Goal: Task Accomplishment & Management: Manage account settings

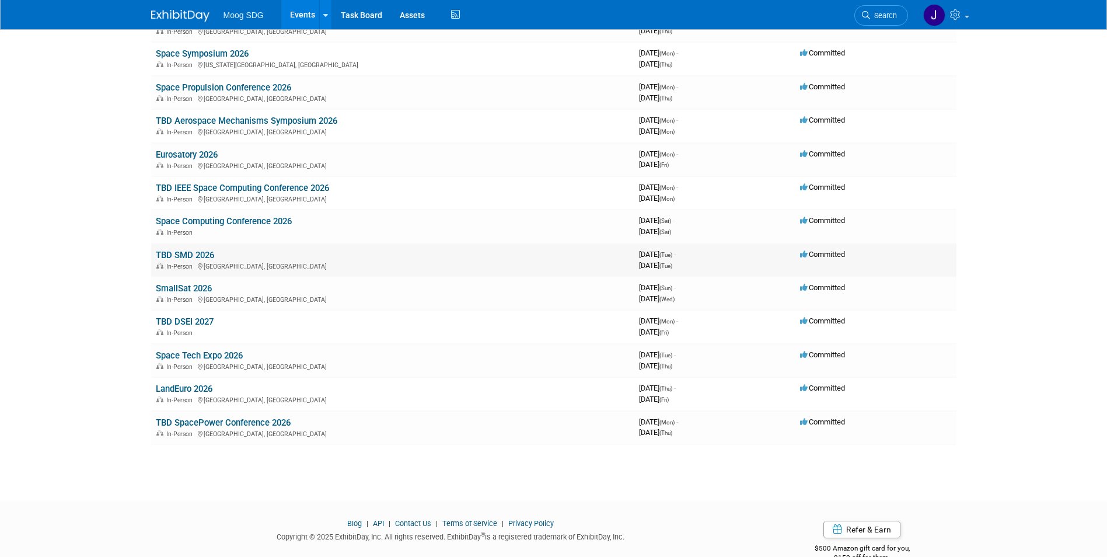
scroll to position [409, 0]
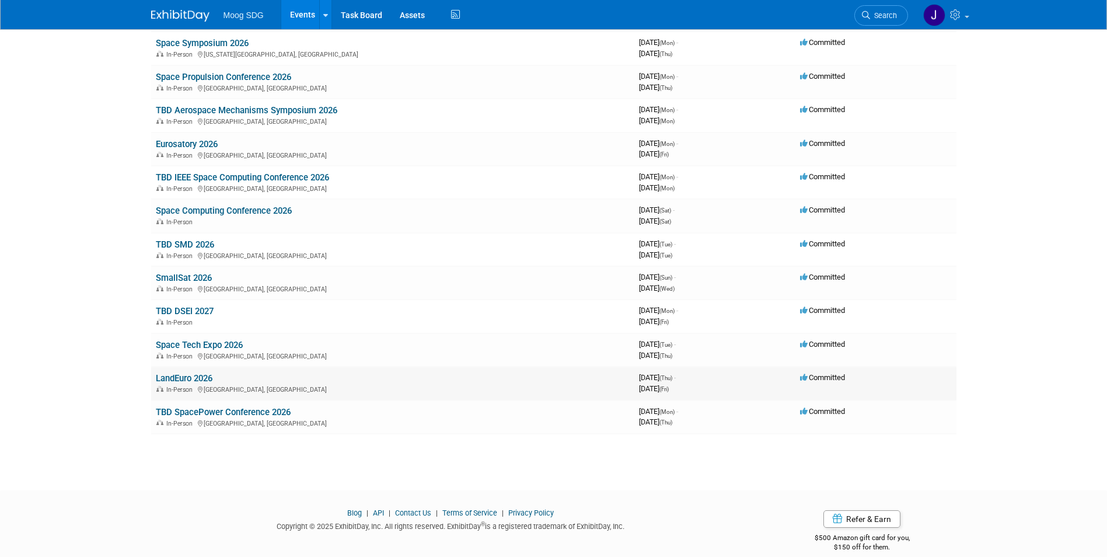
click at [198, 382] on link "LandEuro 2026" at bounding box center [184, 378] width 57 height 11
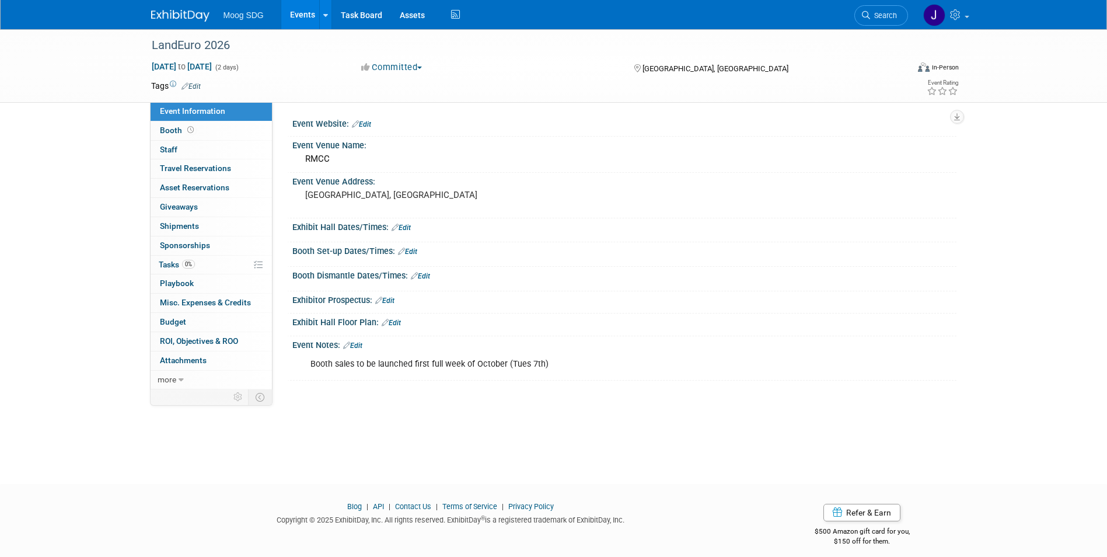
click at [396, 319] on link "Edit" at bounding box center [391, 323] width 19 height 8
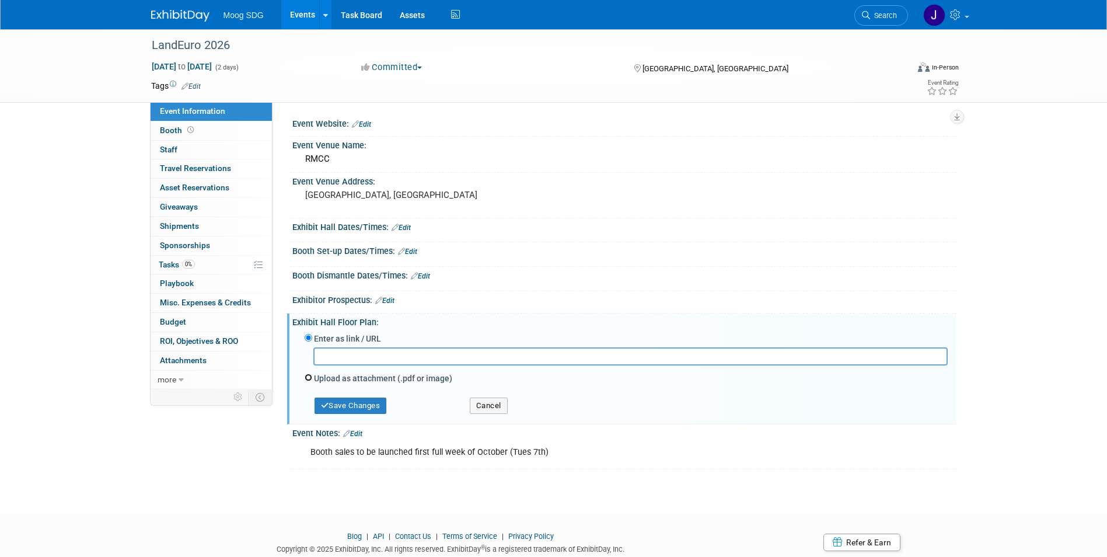
click at [310, 379] on input "Upload as attachment (.pdf or image)" at bounding box center [309, 378] width 8 height 8
radio input "true"
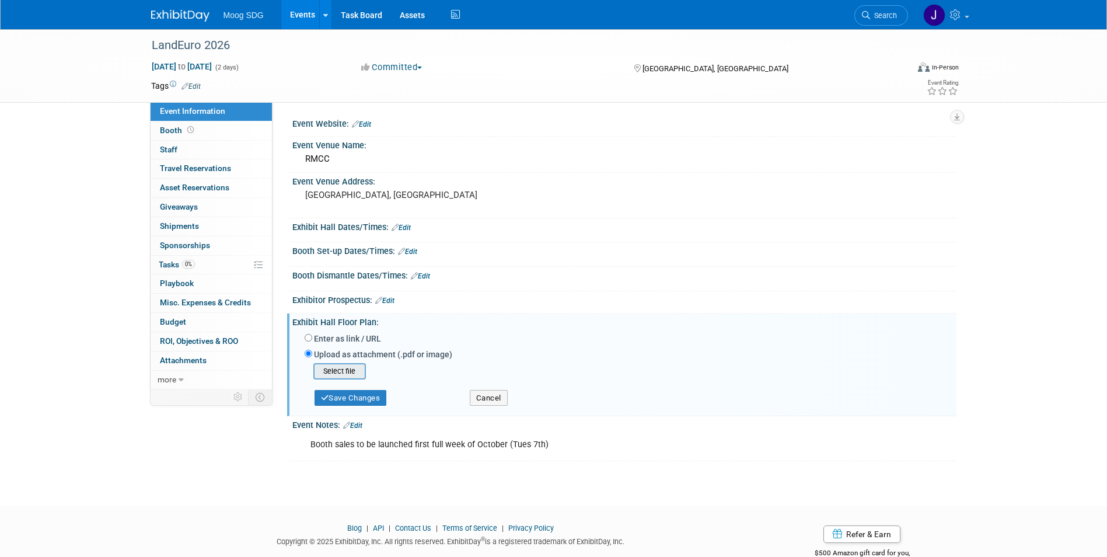
click at [340, 372] on input "file" at bounding box center [295, 371] width 139 height 14
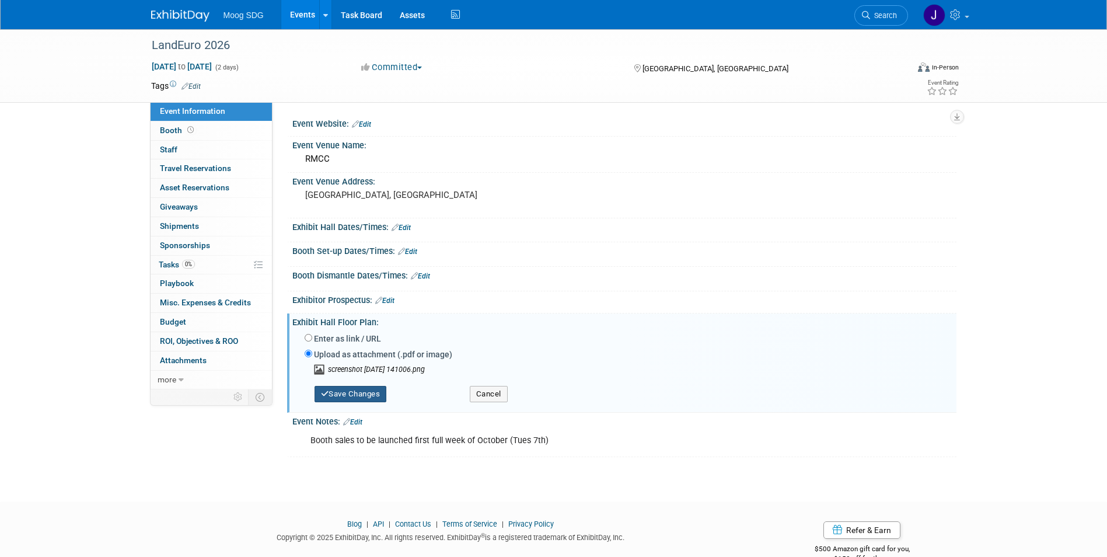
click at [352, 397] on button "Save Changes" at bounding box center [351, 394] width 72 height 16
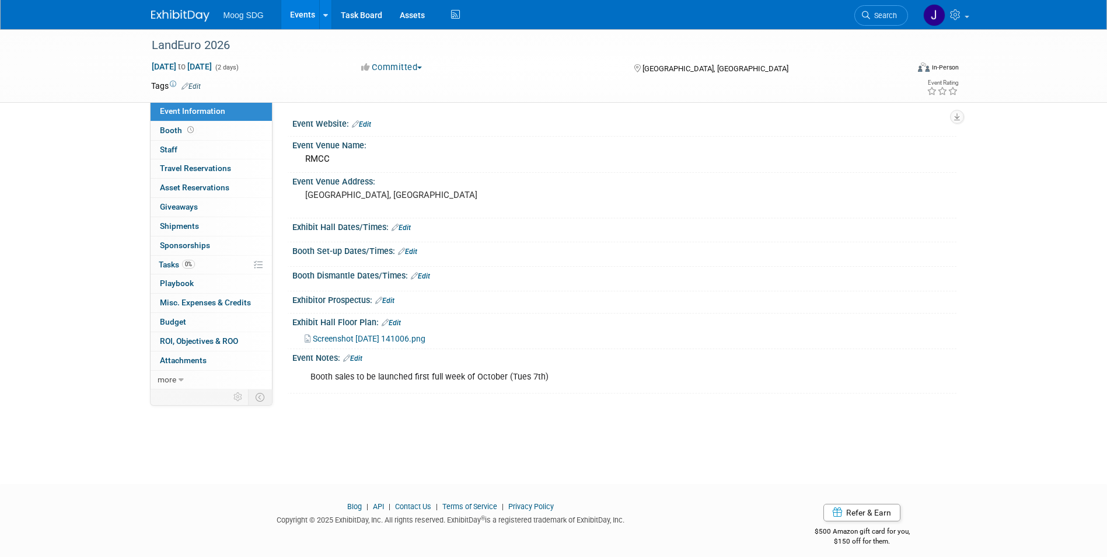
click at [350, 357] on icon at bounding box center [346, 358] width 7 height 8
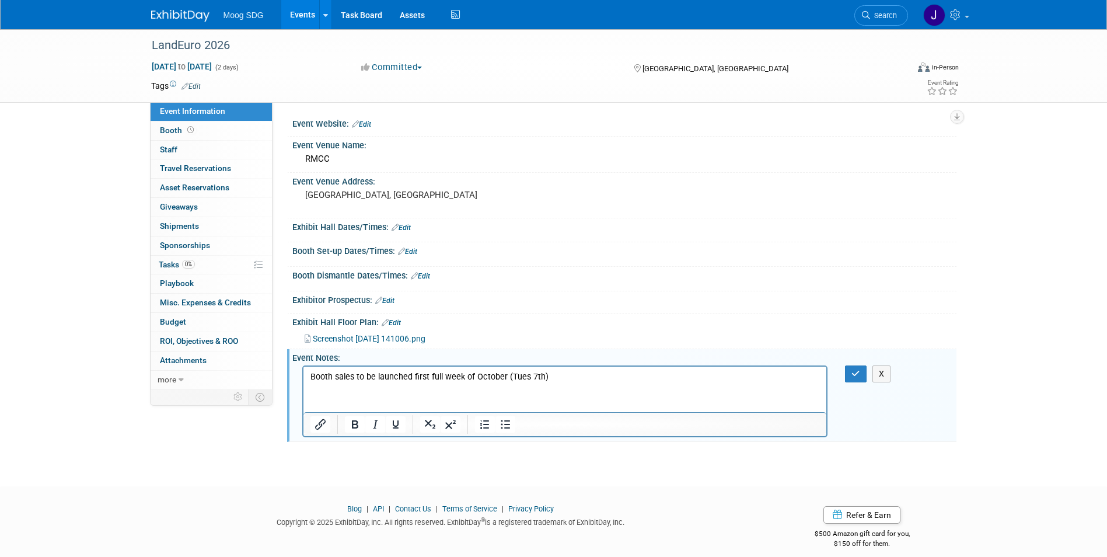
drag, startPoint x: 562, startPoint y: 390, endPoint x: 355, endPoint y: 379, distance: 206.9
click at [354, 379] on html "Booth sales to be launched first full week of October (Tues 7th)" at bounding box center [565, 375] width 524 height 16
drag, startPoint x: 567, startPoint y: 378, endPoint x: 729, endPoint y: 704, distance: 363.8
click at [303, 377] on html "Booth sales to be launched first full week of October (Tues 7th)" at bounding box center [565, 375] width 524 height 16
click at [459, 383] on html "Secured our booth, paid deposit" at bounding box center [565, 375] width 524 height 16
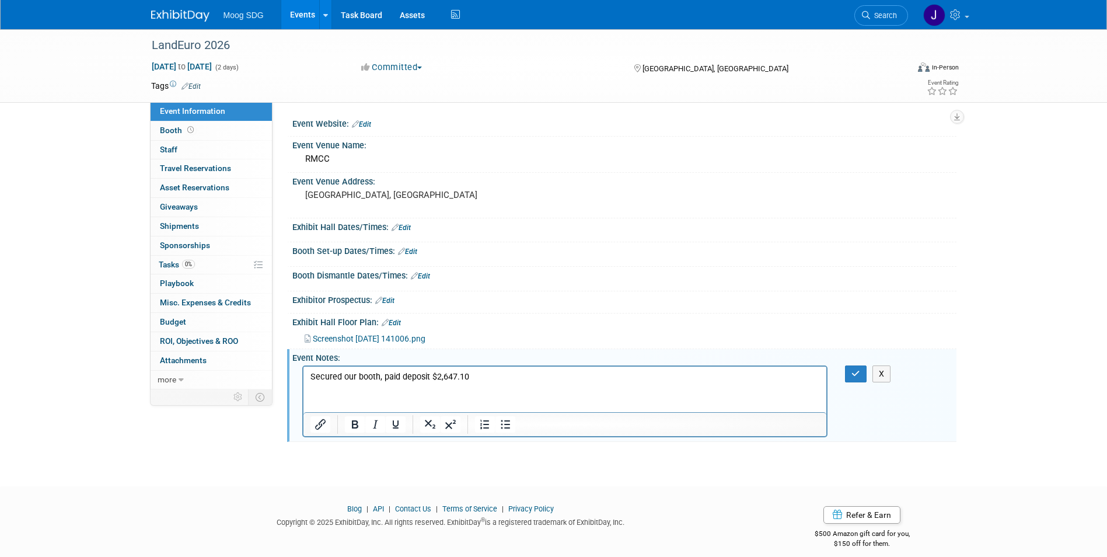
click at [383, 380] on p "Secured our booth, paid deposit $2,647.10" at bounding box center [565, 377] width 510 height 12
click at [499, 372] on p "Secured our booth, JR paid deposit $2,647.10" at bounding box center [565, 377] width 510 height 12
click at [853, 374] on icon "button" at bounding box center [856, 373] width 9 height 8
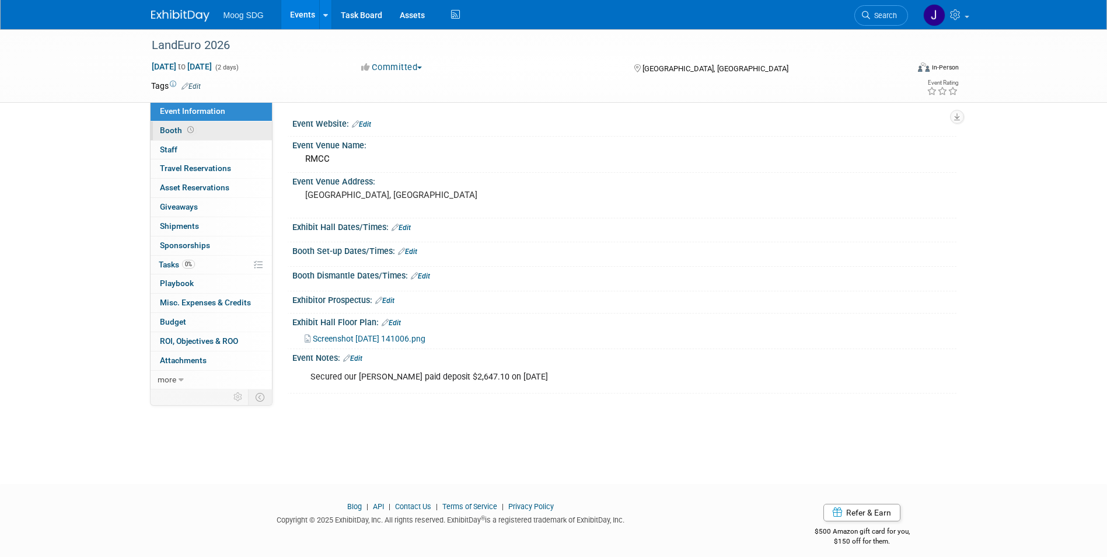
click at [213, 130] on link "Booth" at bounding box center [211, 130] width 121 height 19
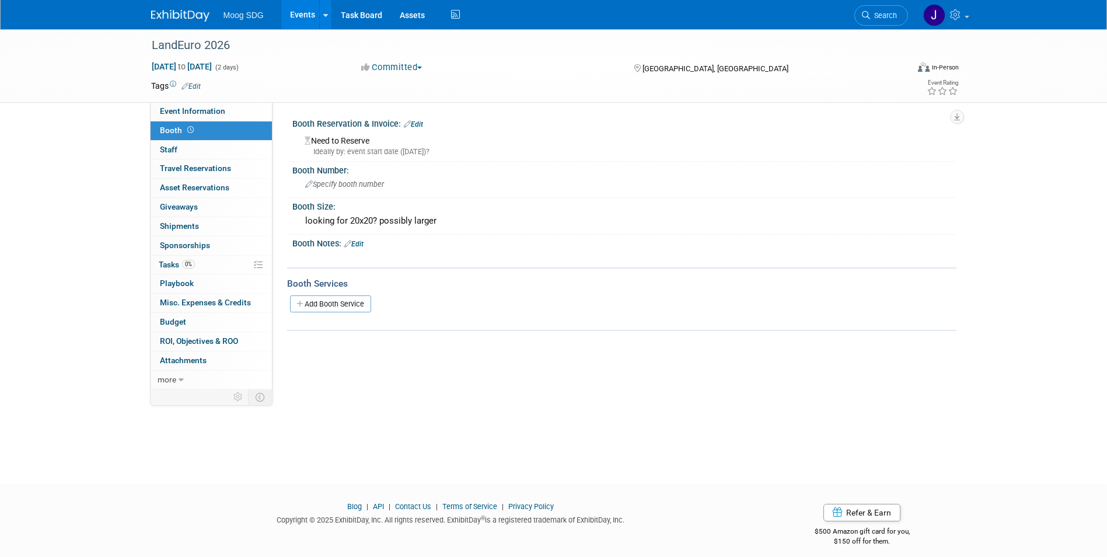
click at [422, 124] on link "Edit" at bounding box center [413, 124] width 19 height 8
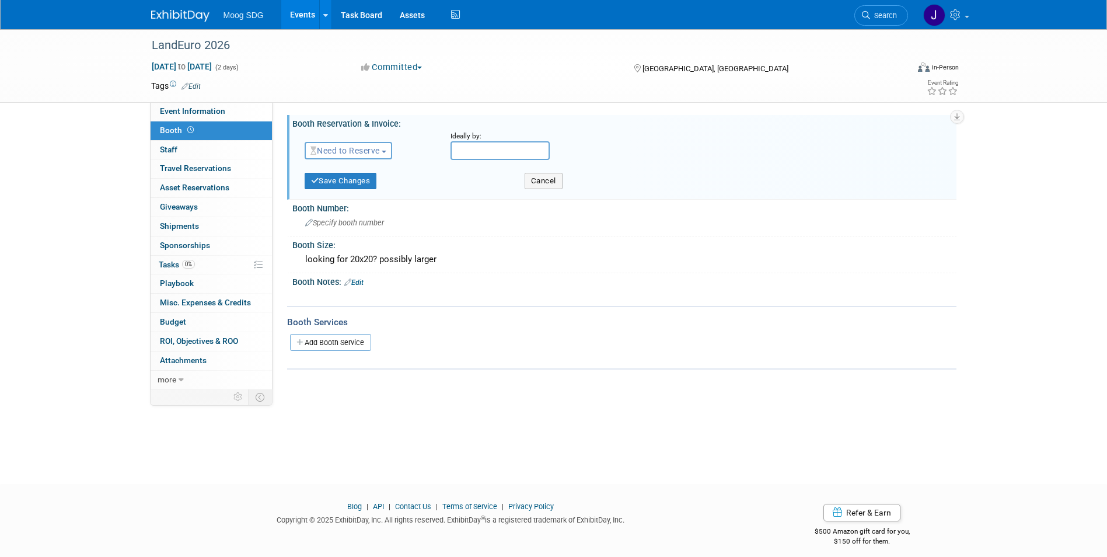
click at [355, 155] on span "Need to Reserve" at bounding box center [344, 150] width 69 height 9
click at [357, 179] on link "Reserved" at bounding box center [367, 187] width 125 height 16
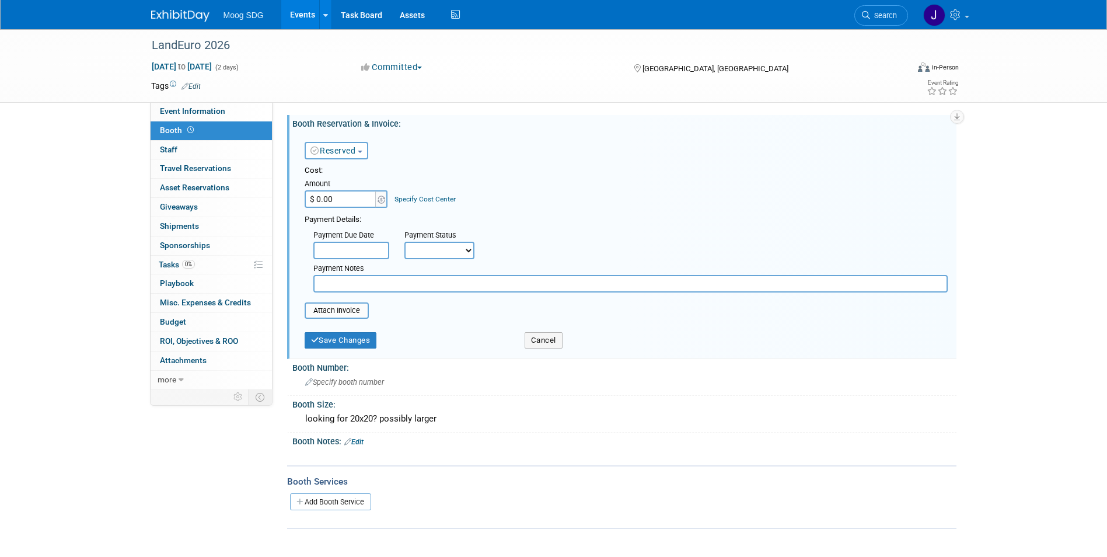
click at [350, 198] on input "$ 0.00" at bounding box center [341, 199] width 73 height 18
type input "$ 25,200.00"
click at [553, 219] on div "Payment Details:" at bounding box center [626, 218] width 643 height 14
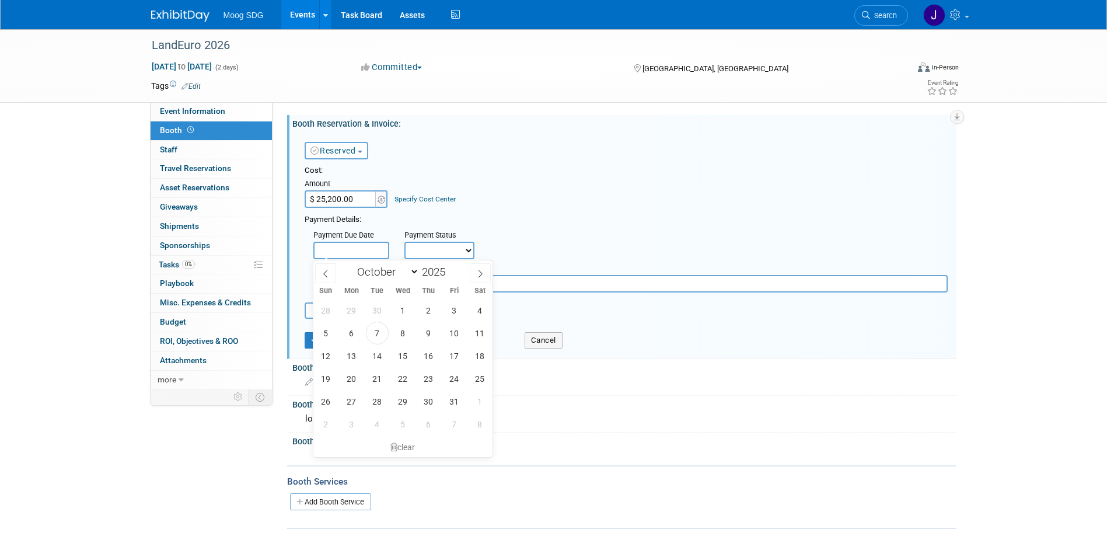
click at [376, 249] on input "text" at bounding box center [351, 251] width 76 height 18
click at [480, 274] on icon at bounding box center [480, 274] width 8 height 8
click at [477, 274] on icon at bounding box center [480, 274] width 8 height 8
select select "11"
click at [477, 274] on icon at bounding box center [480, 274] width 8 height 8
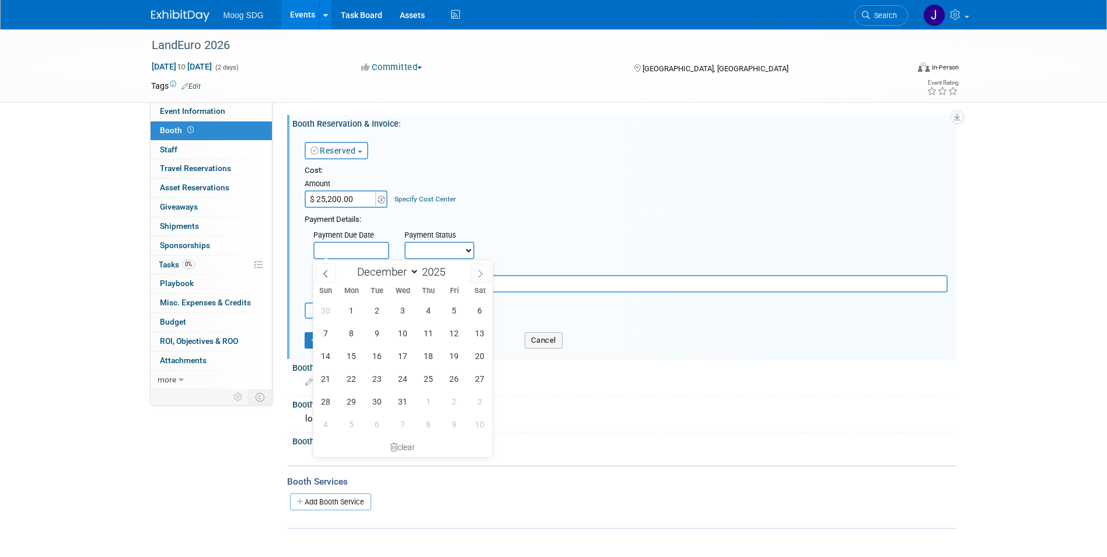
type input "2026"
select select "0"
click at [379, 331] on span "6" at bounding box center [377, 333] width 23 height 23
type input "Jan 6, 2026"
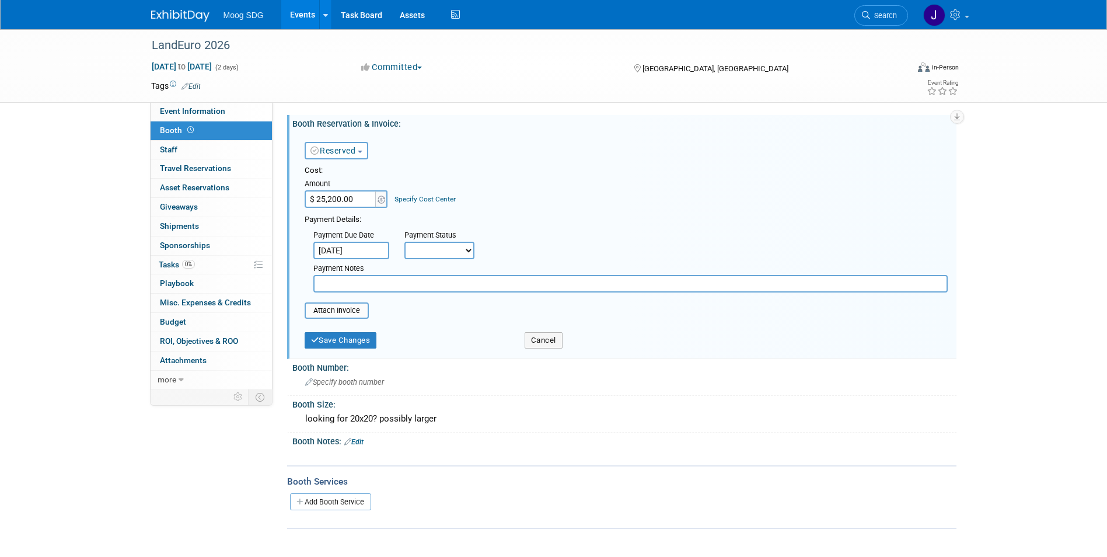
click at [443, 253] on select "Not Paid Yet Partially Paid Paid in Full" at bounding box center [439, 251] width 70 height 18
select select "2"
click at [404, 242] on select "Not Paid Yet Partially Paid Paid in Full" at bounding box center [439, 251] width 70 height 18
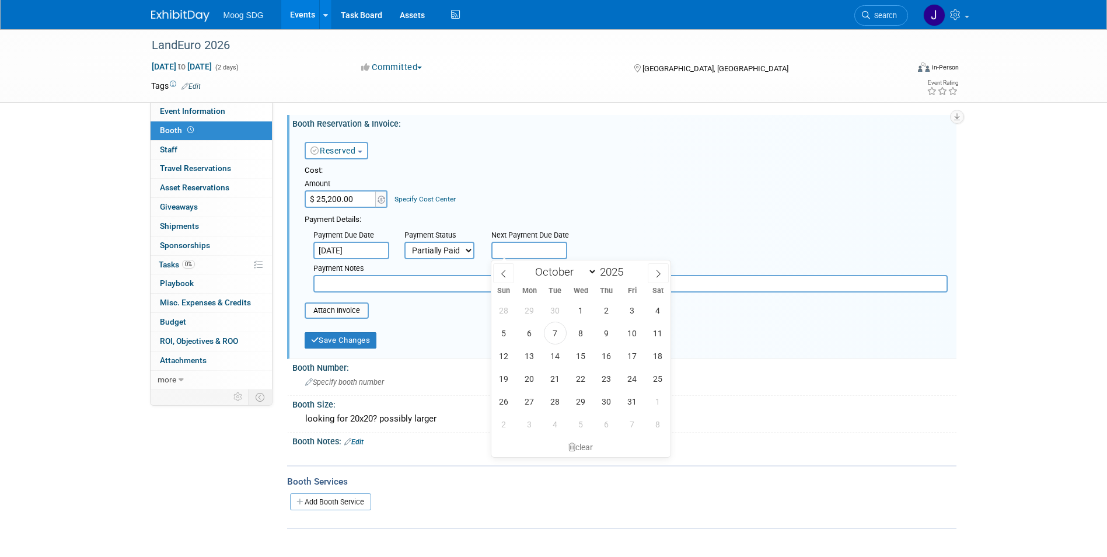
click at [527, 249] on input "text" at bounding box center [529, 251] width 76 height 18
click at [661, 271] on icon at bounding box center [658, 274] width 8 height 8
select select "11"
click at [661, 271] on icon at bounding box center [658, 274] width 8 height 8
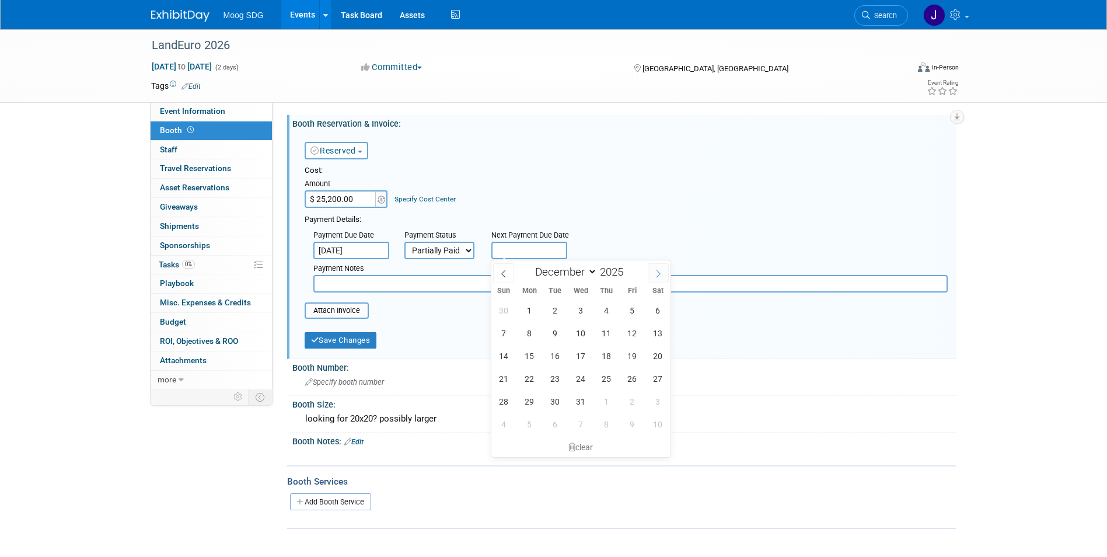
type input "2026"
select select "0"
click at [550, 330] on span "6" at bounding box center [555, 333] width 23 height 23
type input "Jan 6, 2026"
click at [452, 309] on table "Attach Invoice" at bounding box center [626, 310] width 643 height 16
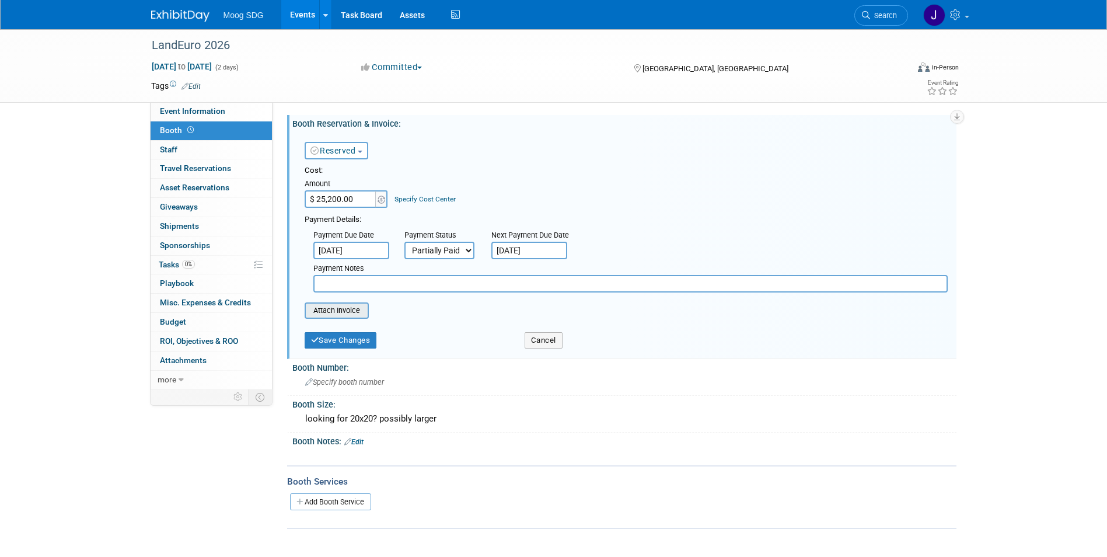
click at [312, 309] on input "file" at bounding box center [298, 310] width 139 height 14
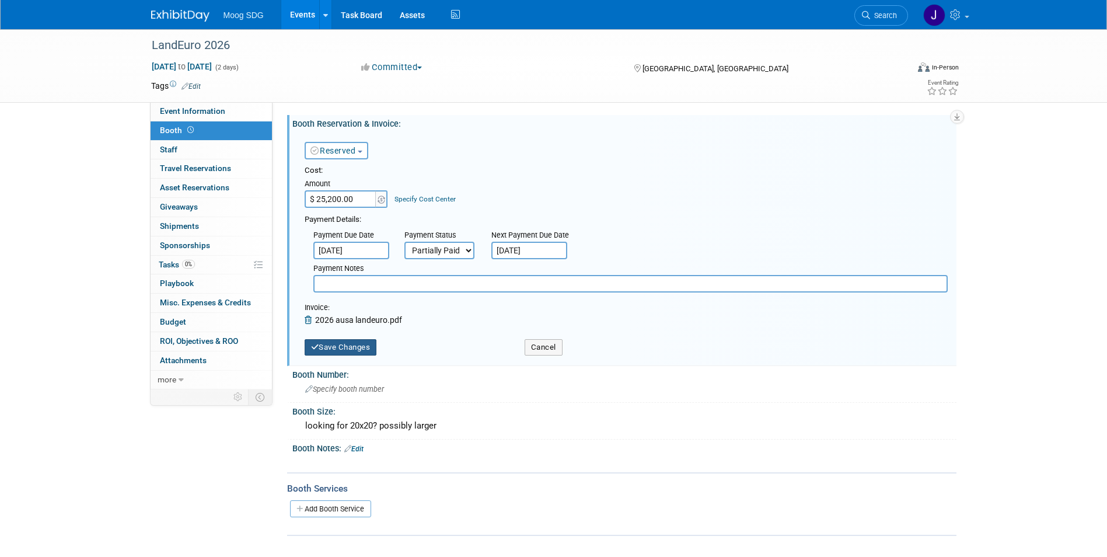
click at [342, 344] on button "Save Changes" at bounding box center [341, 347] width 72 height 16
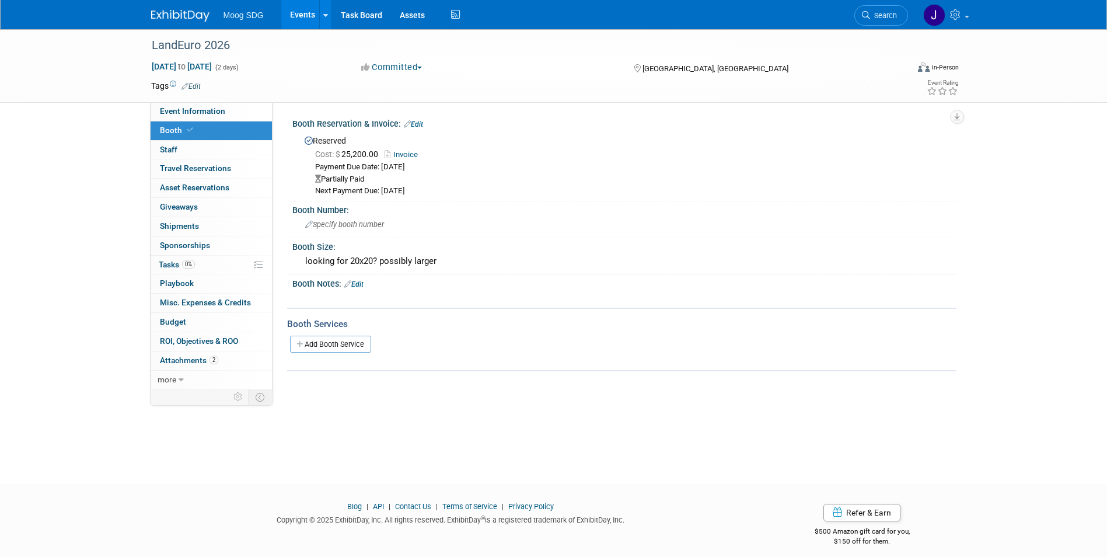
click at [402, 152] on link "Invoice" at bounding box center [404, 154] width 39 height 9
click at [358, 226] on span "Specify booth number" at bounding box center [344, 224] width 79 height 9
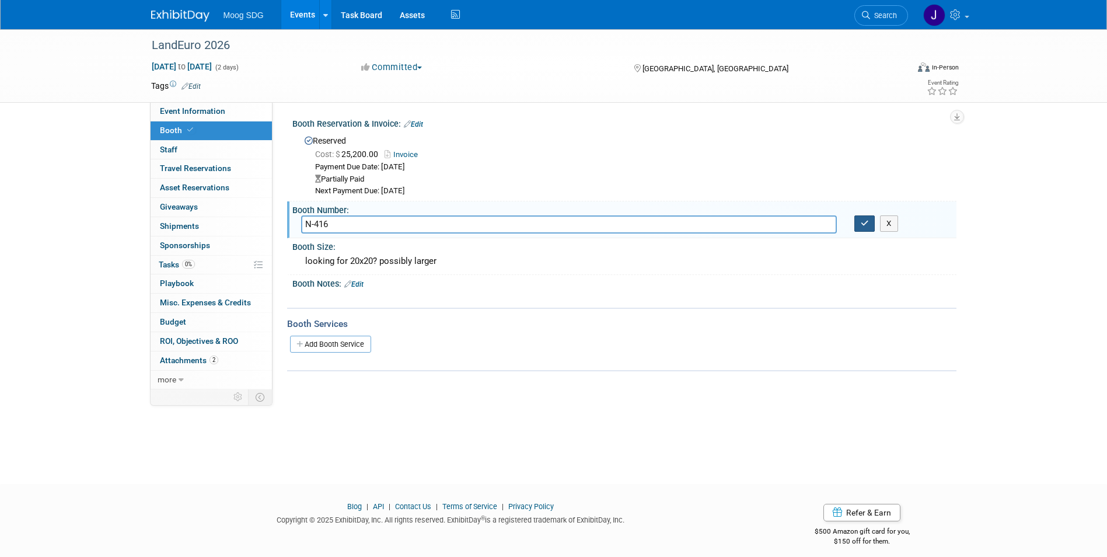
type input "N-416"
click at [862, 223] on icon "button" at bounding box center [865, 223] width 8 height 8
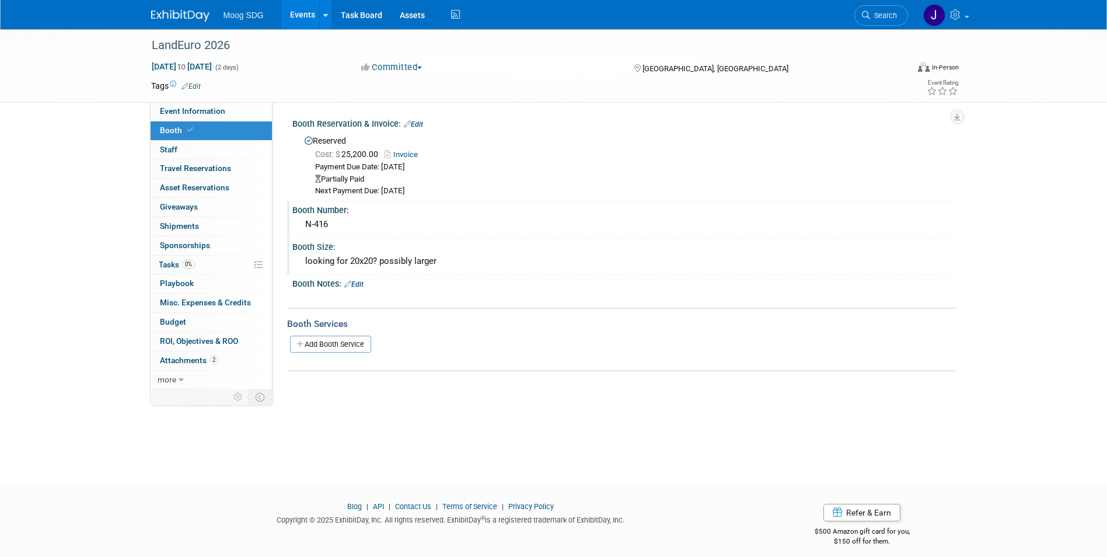
click at [386, 262] on div "looking for 20x20? possibly larger" at bounding box center [624, 261] width 647 height 18
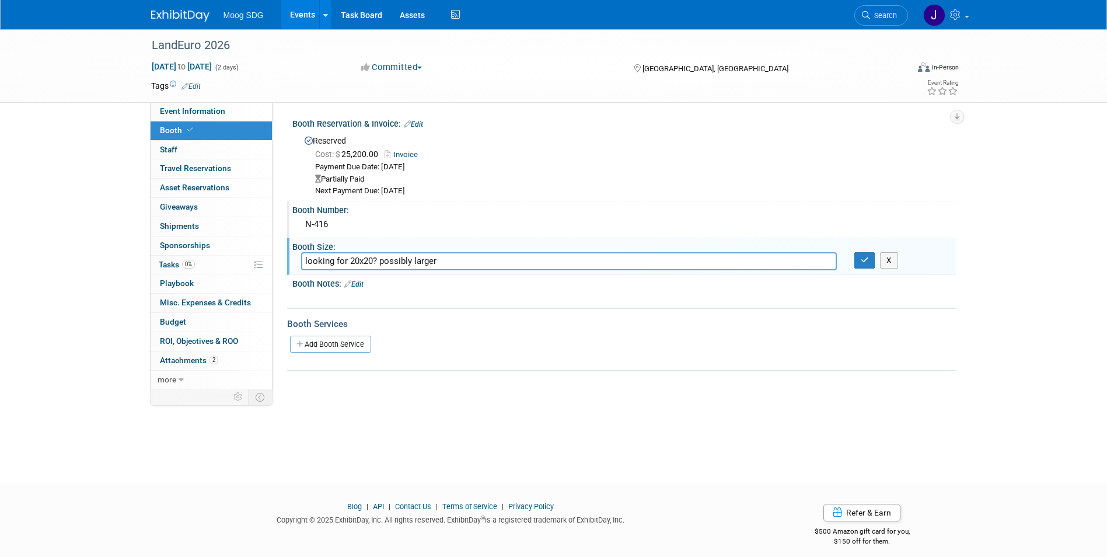
drag, startPoint x: 453, startPoint y: 260, endPoint x: 301, endPoint y: 261, distance: 151.7
click at [301, 261] on input "looking for 20x20? possibly larger" at bounding box center [569, 261] width 536 height 18
type input "6m x 6m, 36 sqm"
click at [864, 259] on icon "button" at bounding box center [865, 260] width 8 height 8
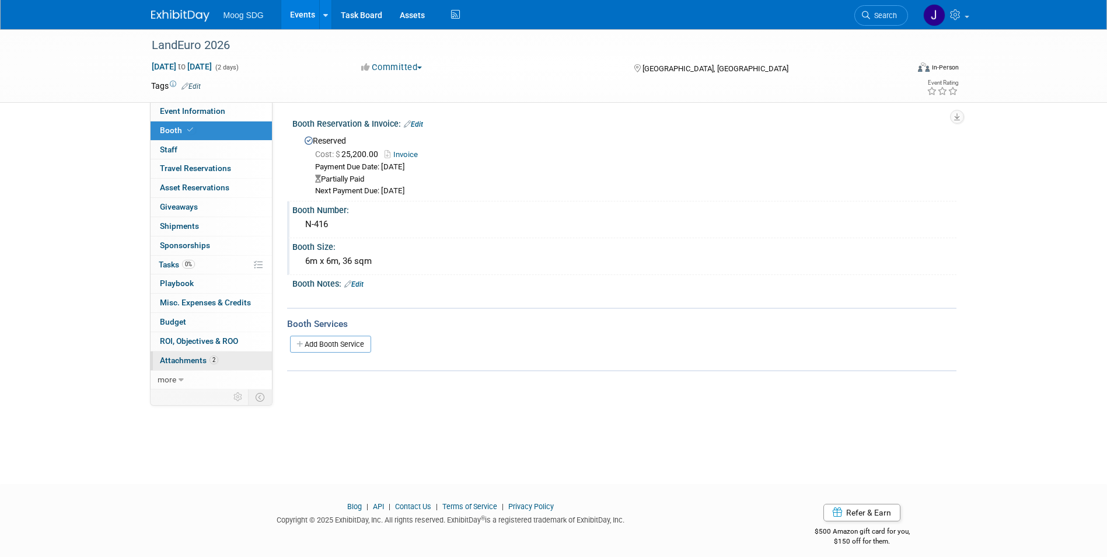
click at [213, 353] on link "2 Attachments 2" at bounding box center [211, 360] width 121 height 19
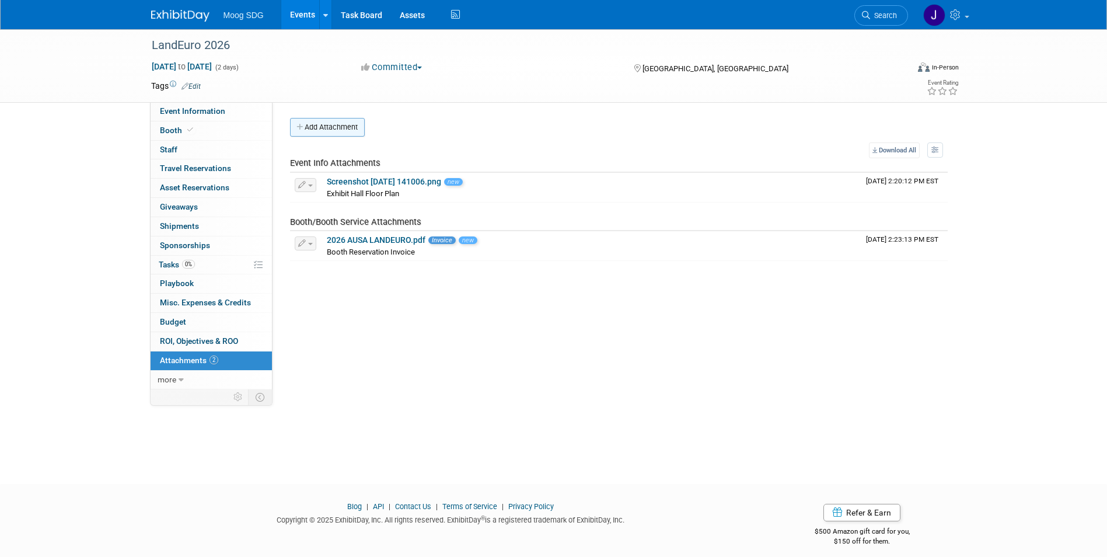
click at [332, 128] on button "Add Attachment" at bounding box center [327, 127] width 75 height 19
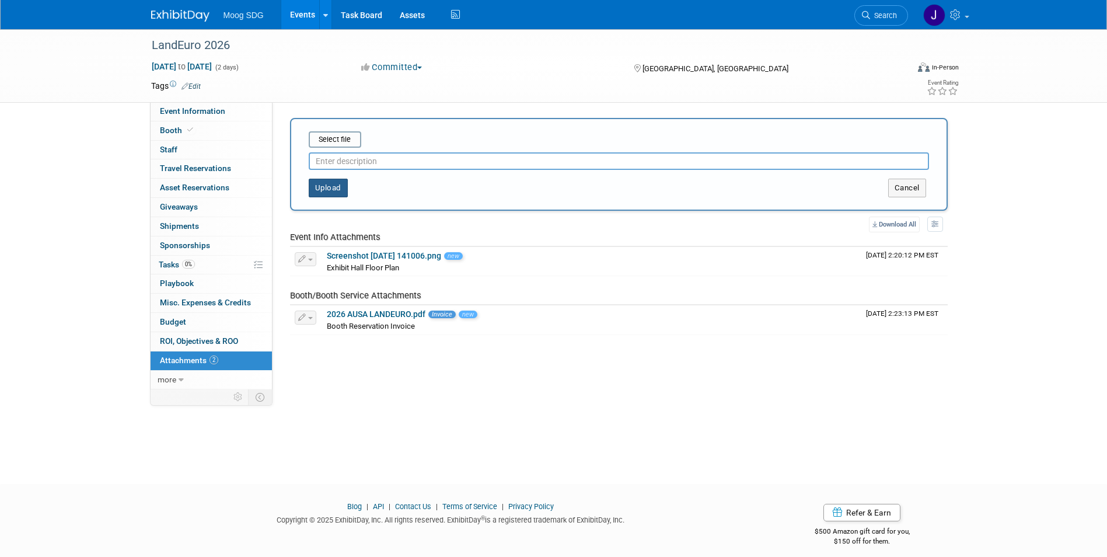
click at [322, 189] on button "Upload" at bounding box center [328, 188] width 39 height 19
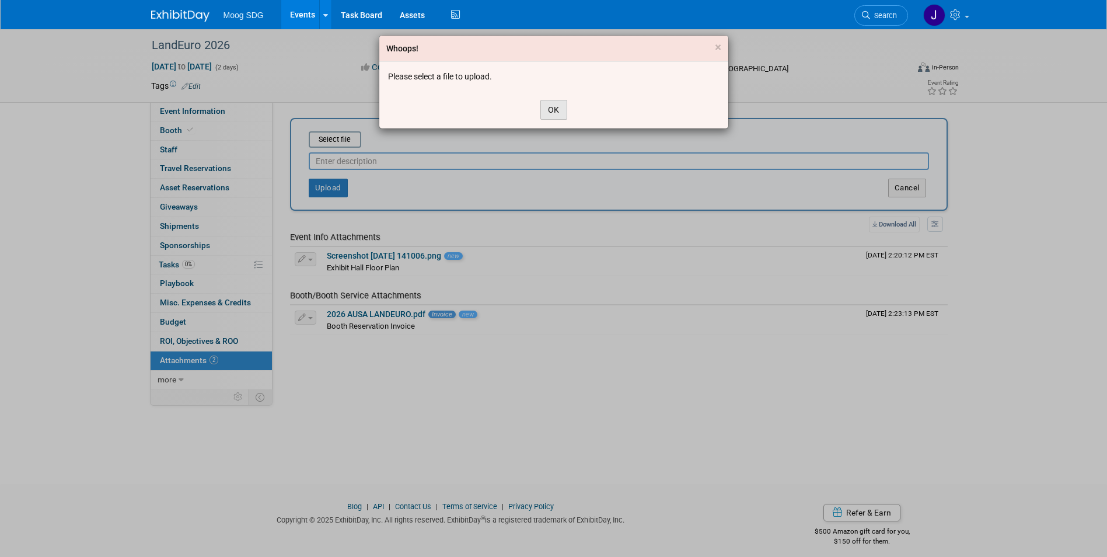
click at [552, 115] on button "OK" at bounding box center [553, 110] width 27 height 20
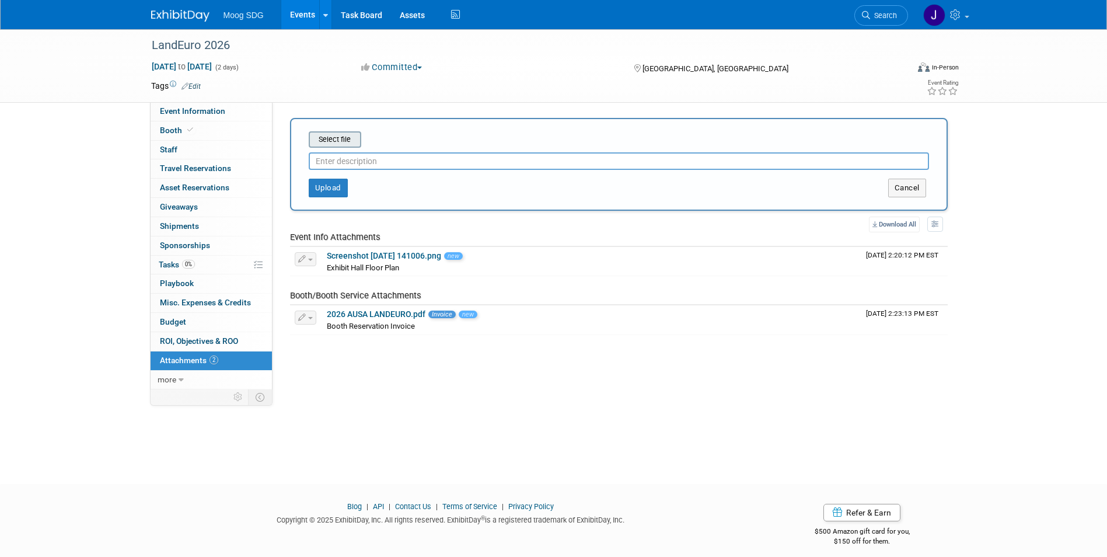
click at [348, 137] on input "file" at bounding box center [290, 139] width 139 height 14
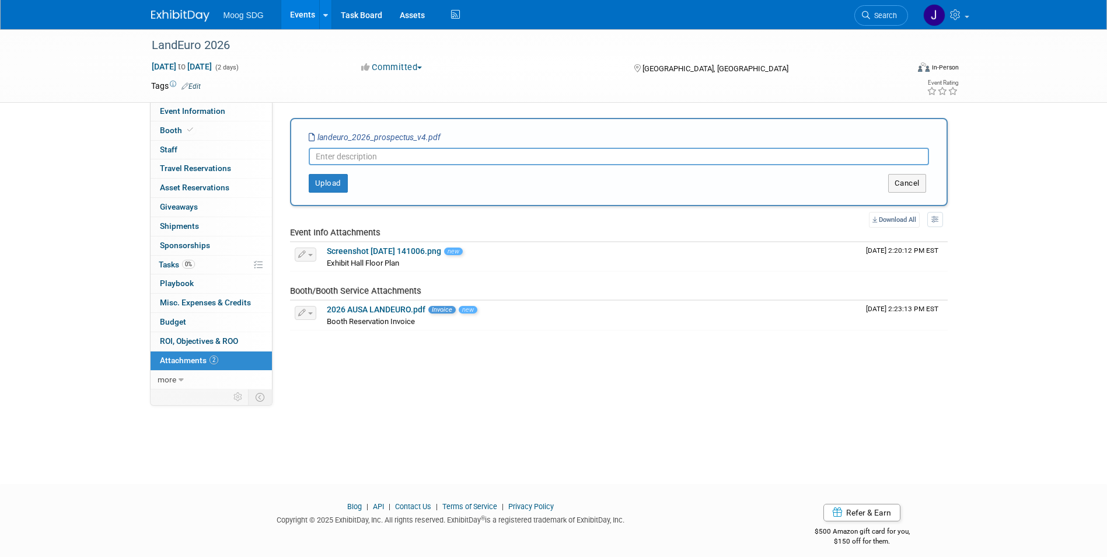
click at [390, 153] on input "text" at bounding box center [619, 157] width 620 height 18
type input "Prospectus"
click at [340, 184] on button "Upload" at bounding box center [328, 183] width 39 height 19
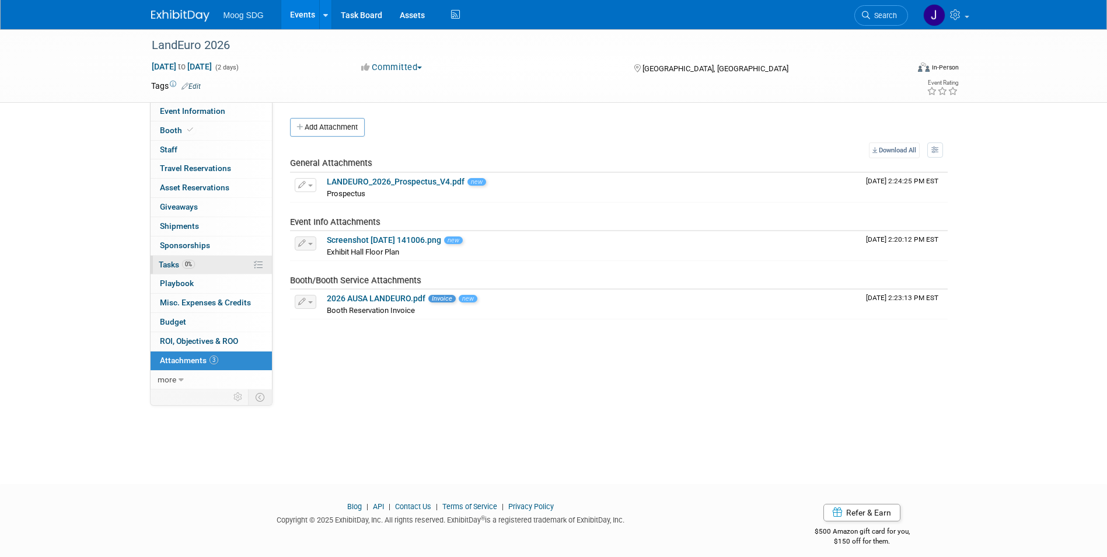
click at [197, 267] on link "0% Tasks 0%" at bounding box center [211, 265] width 121 height 19
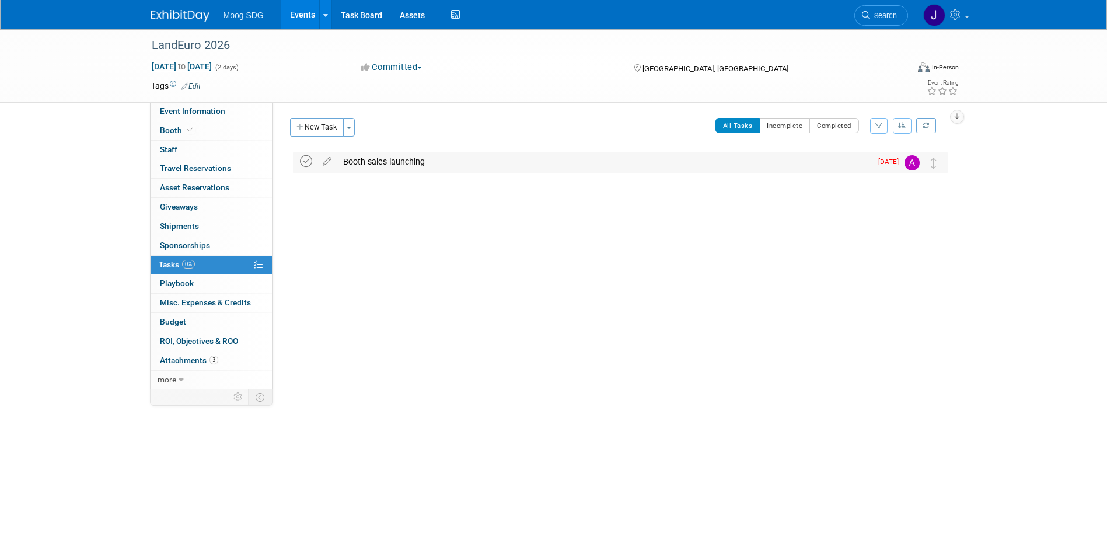
click at [302, 163] on icon at bounding box center [306, 161] width 12 height 12
click at [322, 128] on button "New Task" at bounding box center [317, 127] width 54 height 19
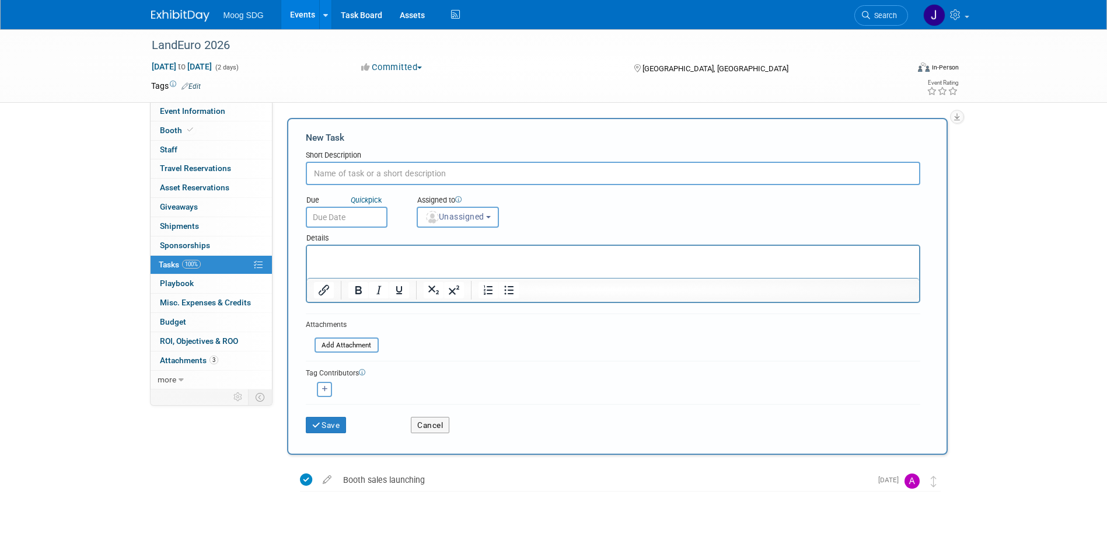
drag, startPoint x: 489, startPoint y: 181, endPoint x: 500, endPoint y: 166, distance: 18.5
click at [488, 181] on input "text" at bounding box center [613, 173] width 615 height 23
type input "Pay booth space balance"
click at [339, 208] on input "text" at bounding box center [347, 217] width 82 height 21
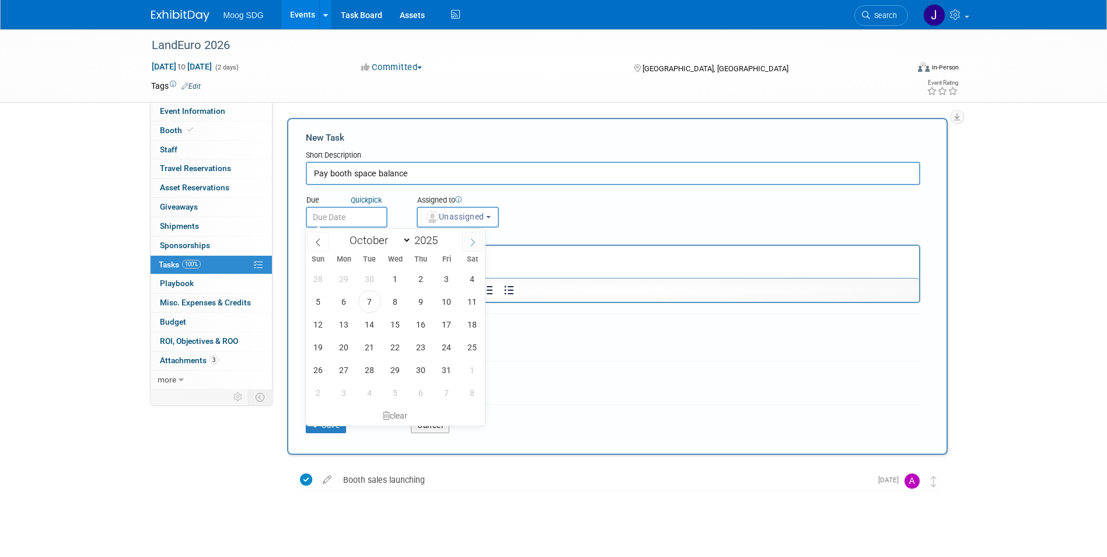
click at [473, 242] on icon at bounding box center [473, 242] width 8 height 8
select select "11"
click at [473, 242] on icon at bounding box center [473, 242] width 8 height 8
type input "2026"
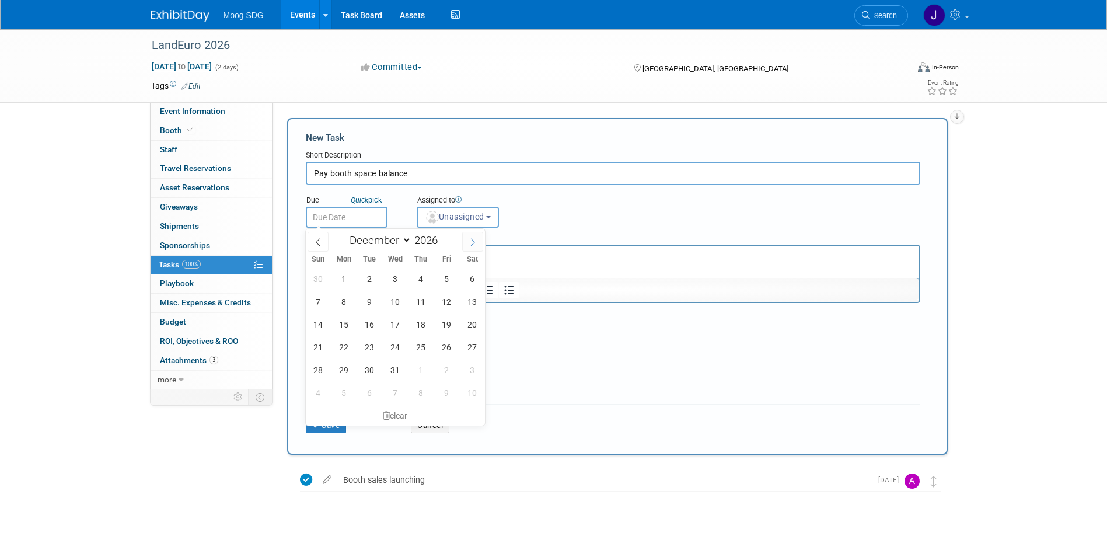
select select "0"
click at [378, 298] on span "6" at bounding box center [369, 301] width 23 height 23
type input "Jan 6, 2026"
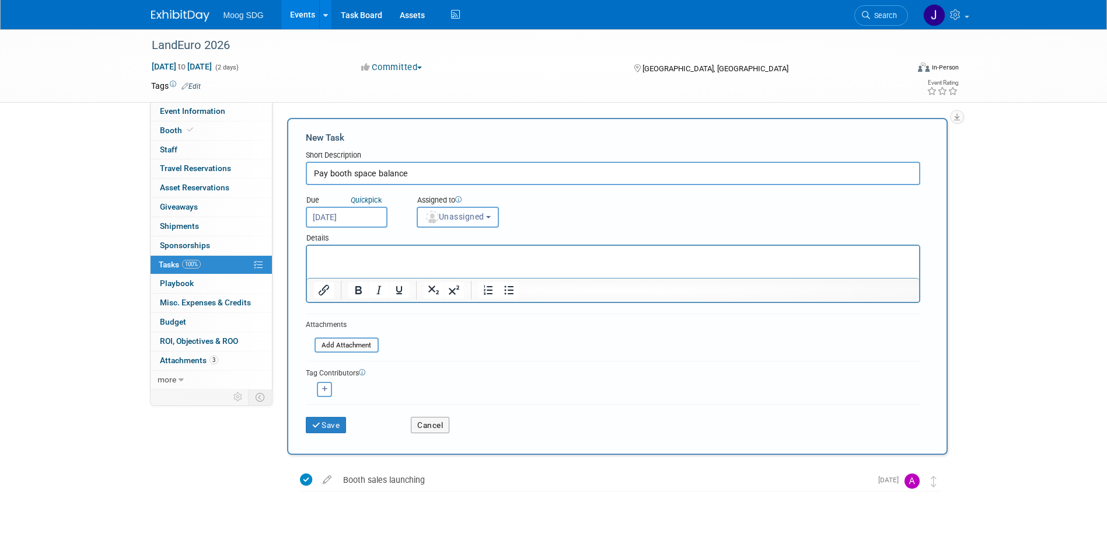
click at [459, 220] on span "Unassigned" at bounding box center [455, 216] width 60 height 9
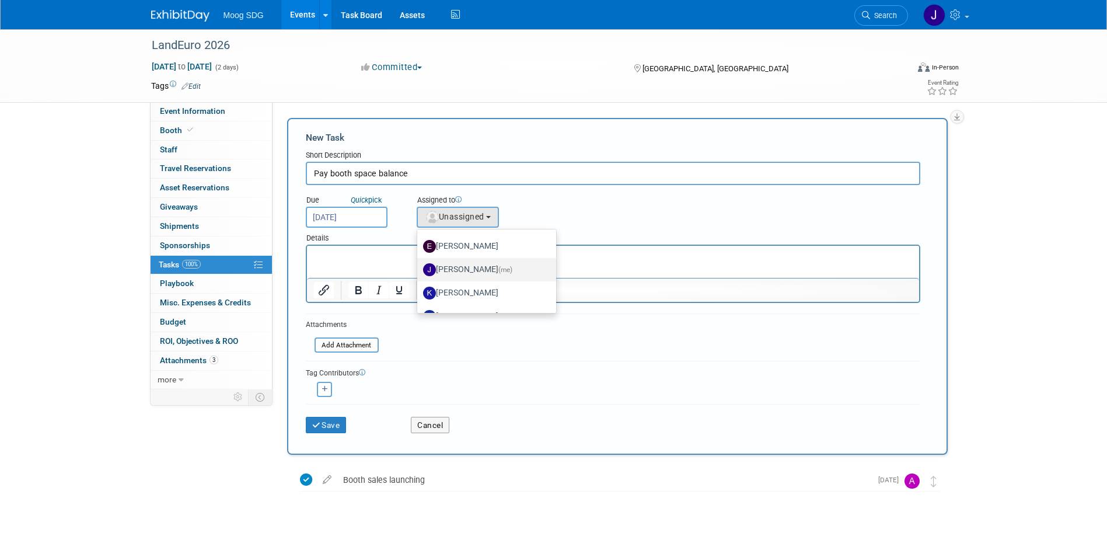
click at [510, 269] on span "(me)" at bounding box center [505, 270] width 14 height 8
click at [419, 269] on input "Jaclyn Roberts (me)" at bounding box center [415, 268] width 8 height 8
select select "e50fb90b-a754-4d28-a606-f523324d5e1f"
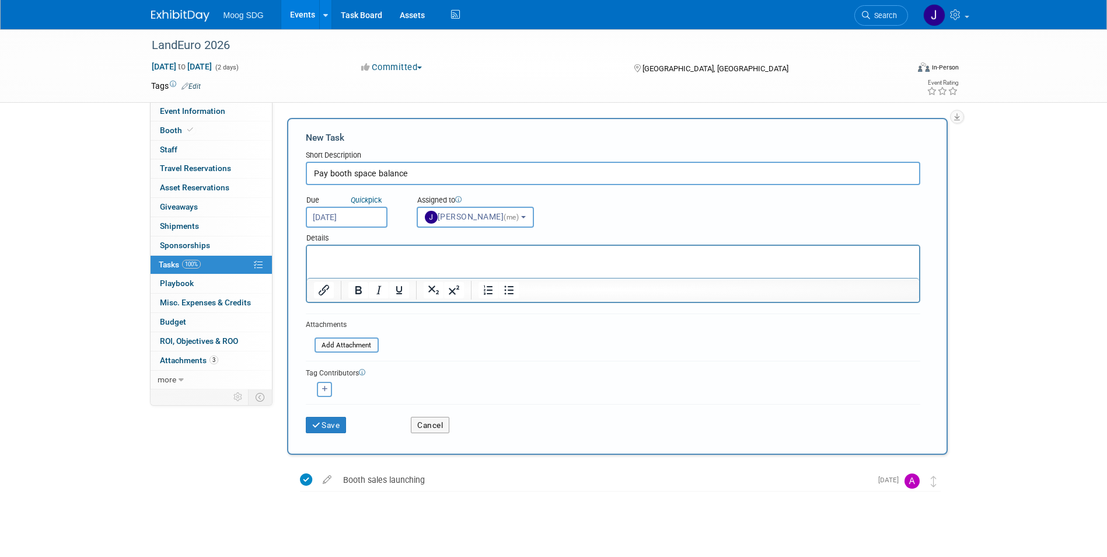
click at [324, 386] on icon "button" at bounding box center [325, 389] width 6 height 6
select select
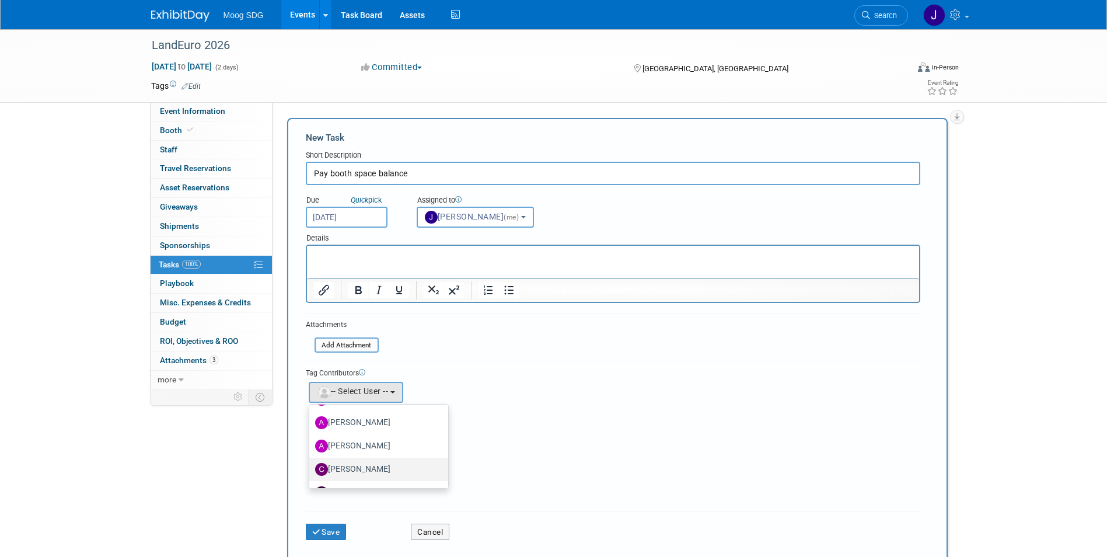
scroll to position [70, 0]
click at [384, 444] on label "Andrea Marschner" at bounding box center [376, 444] width 122 height 19
click at [311, 444] on input "Andrea Marschner" at bounding box center [307, 443] width 8 height 8
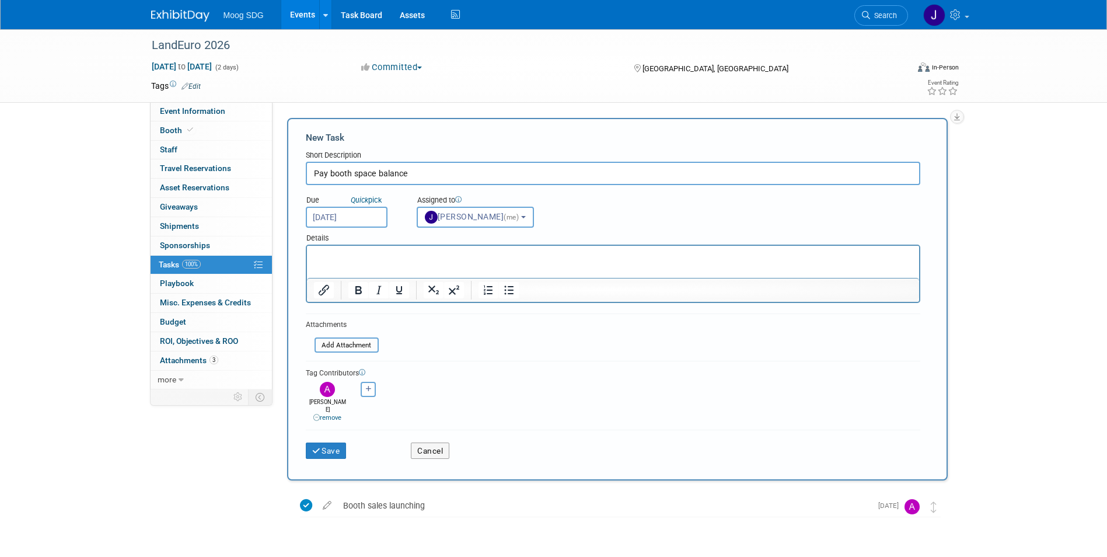
click at [344, 251] on p "Rich Text Area. Press ALT-0 for help." at bounding box center [612, 256] width 599 height 12
click at [560, 223] on div "Assigned to <img src="https://www.exhibitday.com/Images/Unassigned-User-Icon.pn…" at bounding box center [487, 209] width 158 height 38
click at [340, 442] on button "Save" at bounding box center [326, 450] width 41 height 16
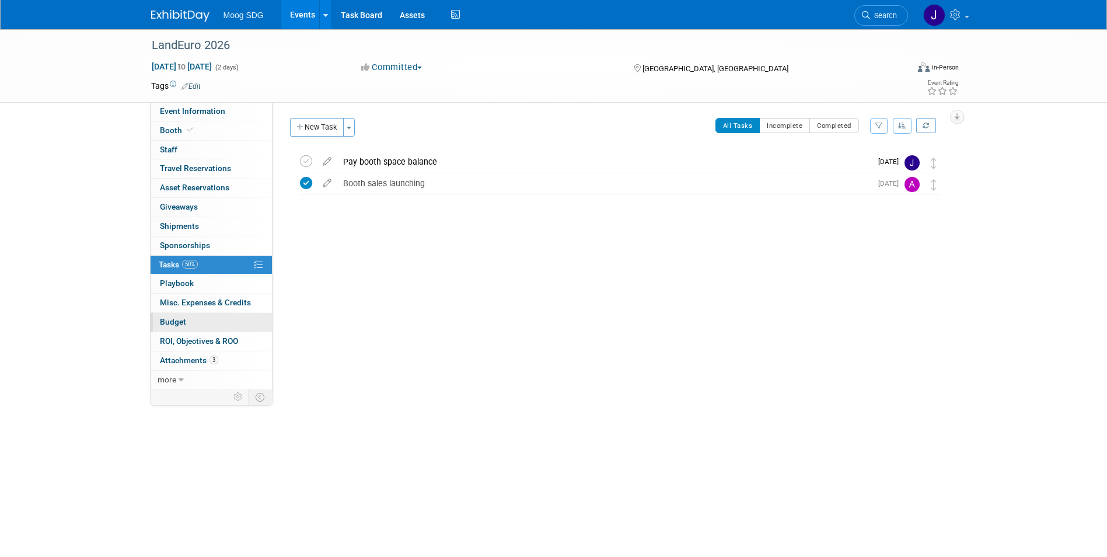
click at [217, 320] on link "Budget" at bounding box center [211, 322] width 121 height 19
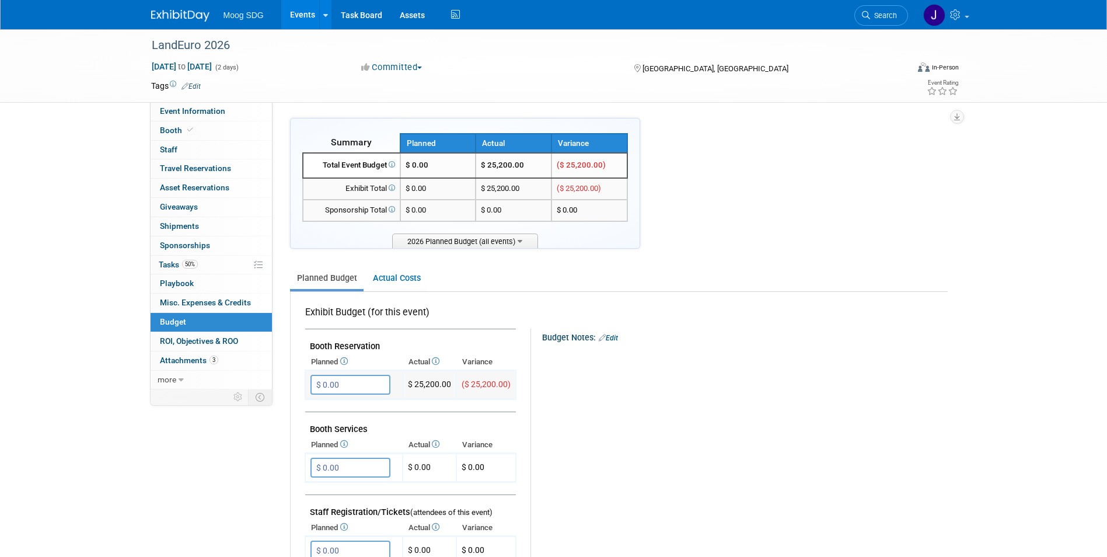
click at [355, 391] on input "$ 0.00" at bounding box center [350, 385] width 80 height 20
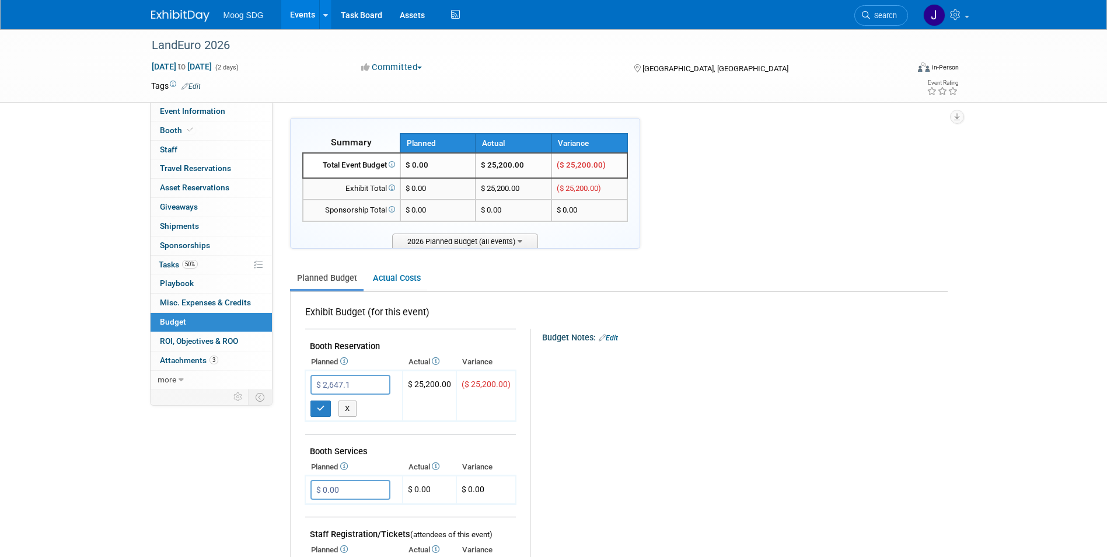
type input "$ 2,647.10"
click at [319, 406] on icon "button" at bounding box center [321, 408] width 8 height 8
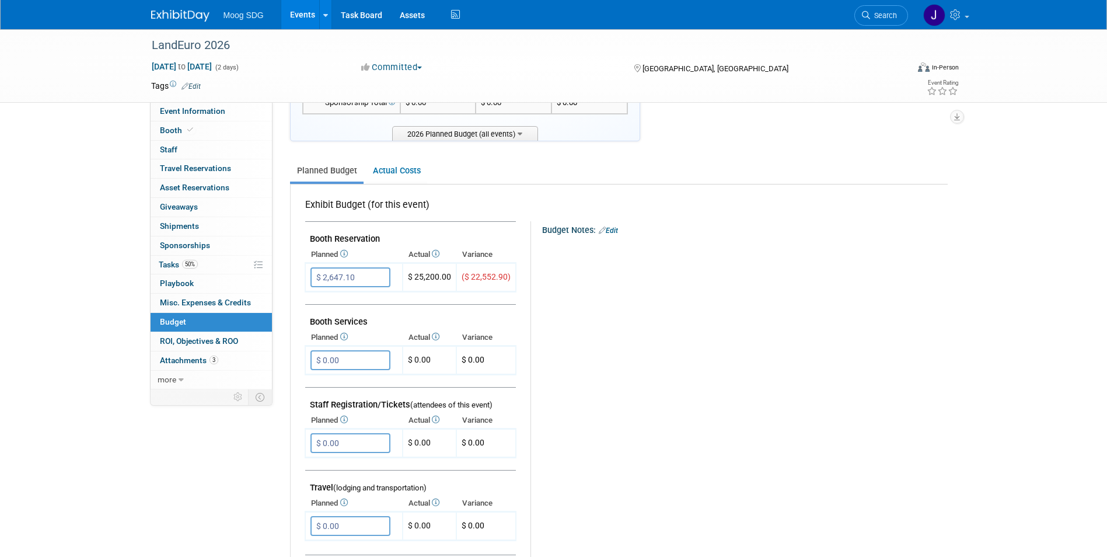
scroll to position [0, 0]
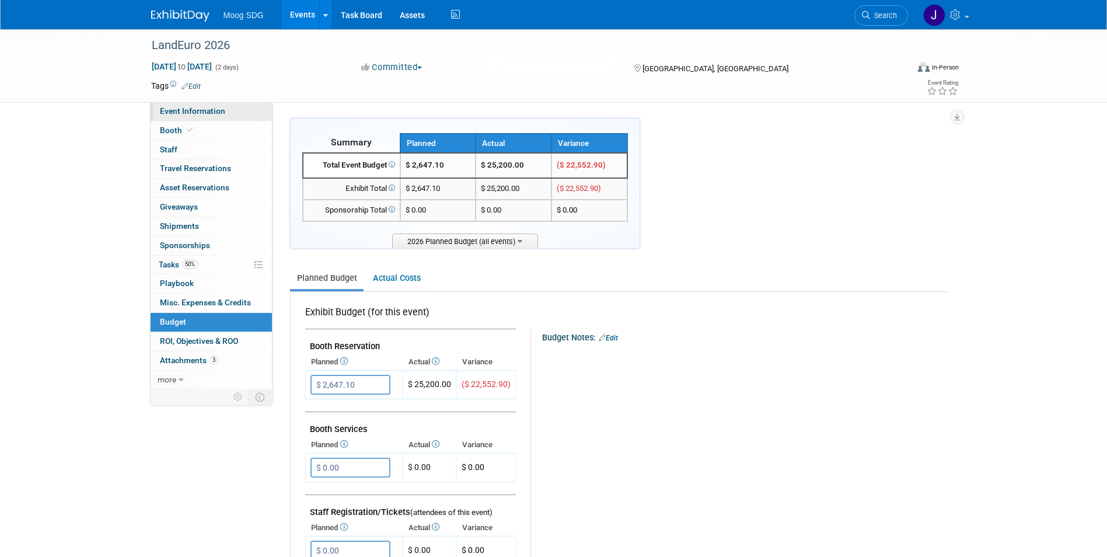
click at [213, 112] on span "Event Information" at bounding box center [192, 110] width 65 height 9
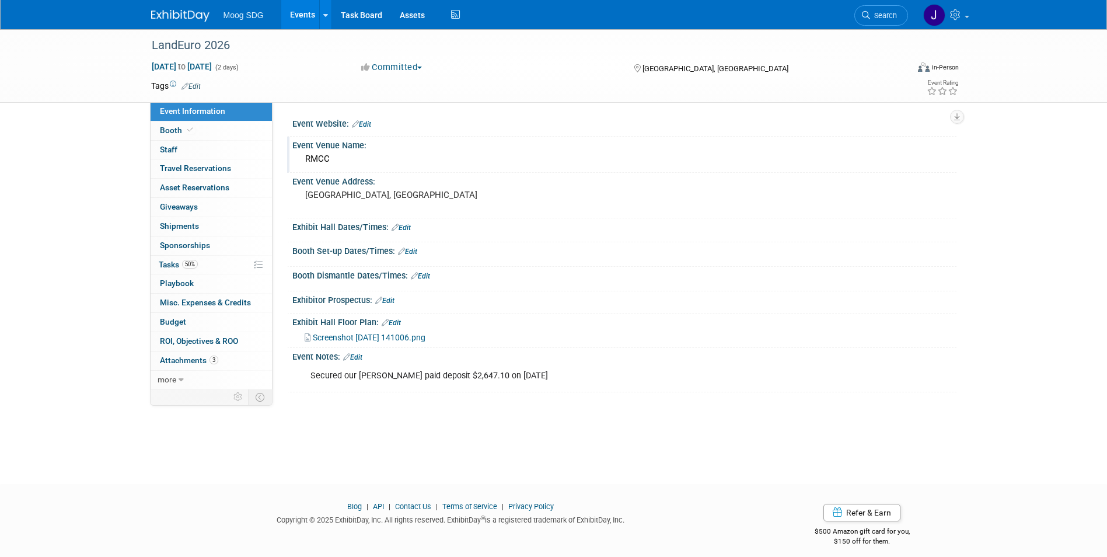
click at [331, 146] on div "Event Venue Name:" at bounding box center [624, 144] width 664 height 15
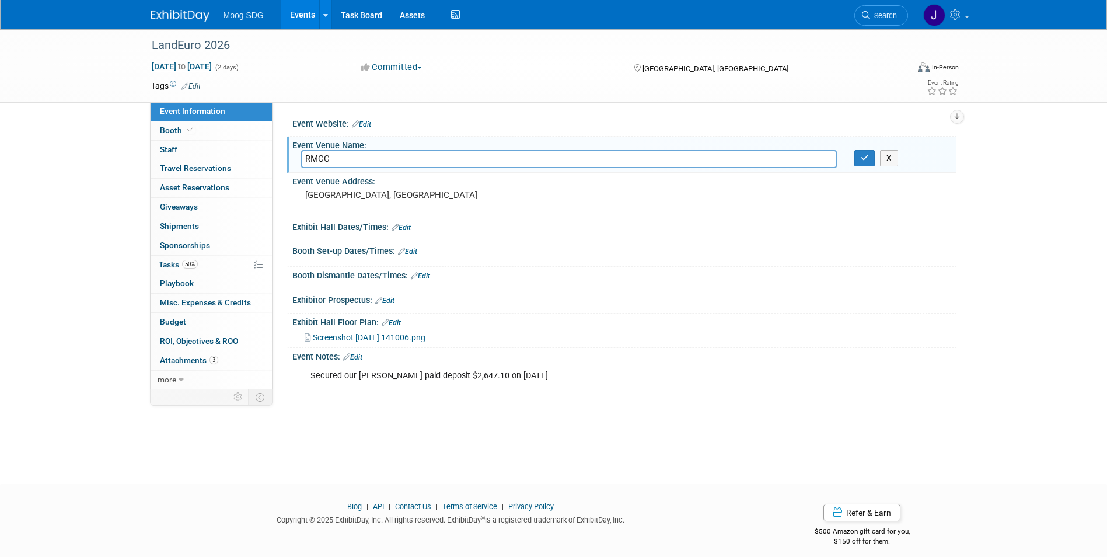
drag, startPoint x: 336, startPoint y: 159, endPoint x: 312, endPoint y: 160, distance: 23.4
click at [312, 160] on input "RMCC" at bounding box center [569, 159] width 536 height 18
type input "Rheinmain Congress Centre"
click at [857, 160] on button "button" at bounding box center [864, 158] width 21 height 16
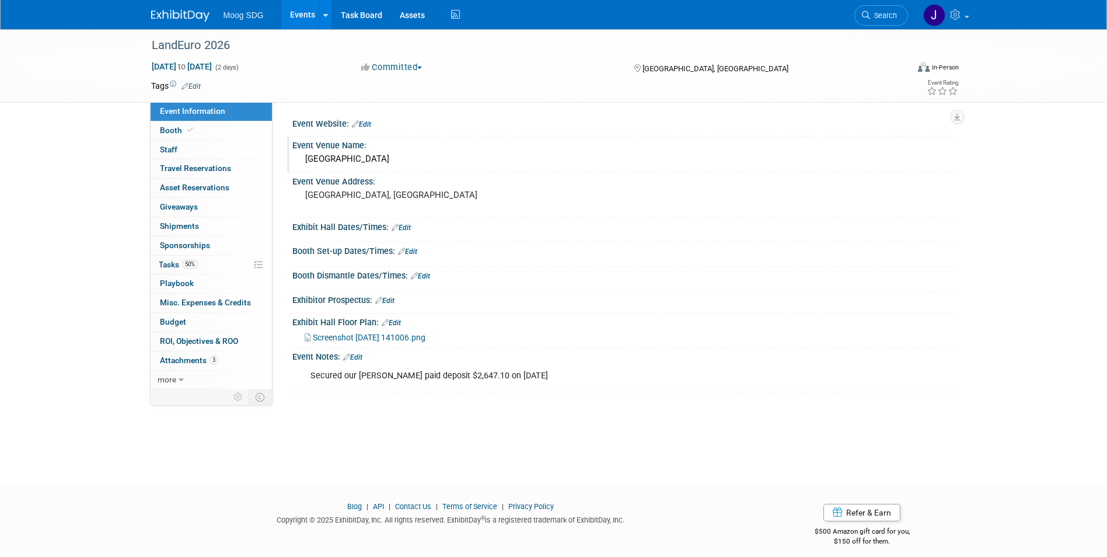
click at [370, 125] on link "Edit" at bounding box center [361, 124] width 19 height 8
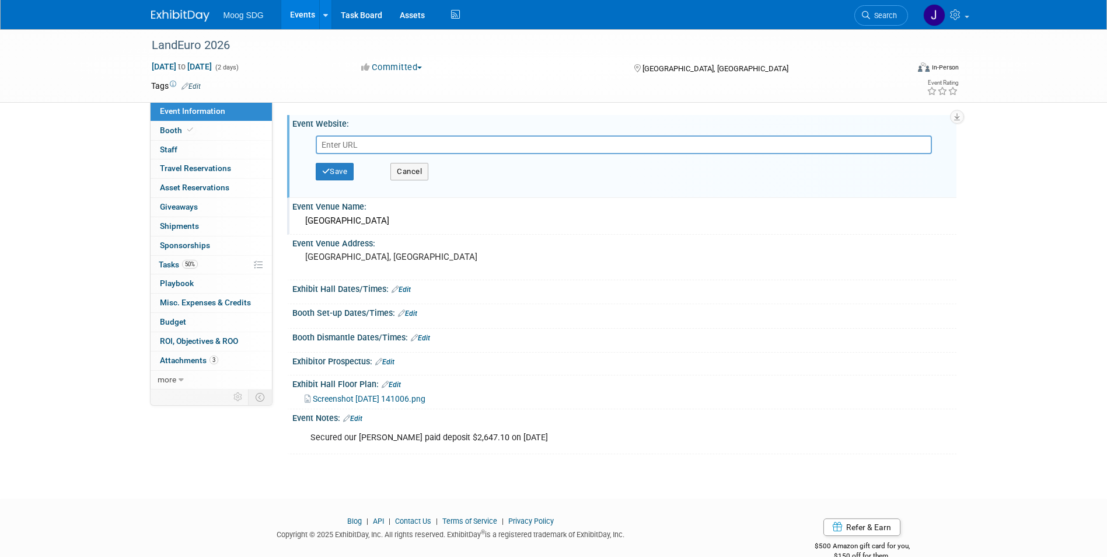
click at [372, 144] on input "text" at bounding box center [624, 144] width 616 height 19
type input "https://meetings.ausa.org/landeuro/2026/"
click at [354, 169] on button "Save" at bounding box center [335, 172] width 39 height 18
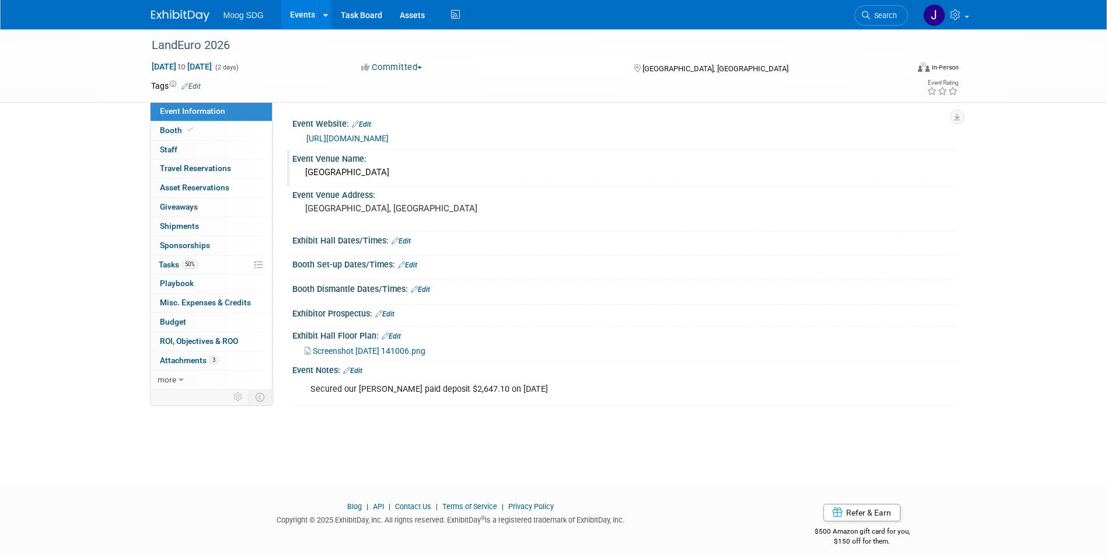
click at [315, 18] on link "Events" at bounding box center [302, 14] width 43 height 29
